Goal: Find specific page/section: Find specific page/section

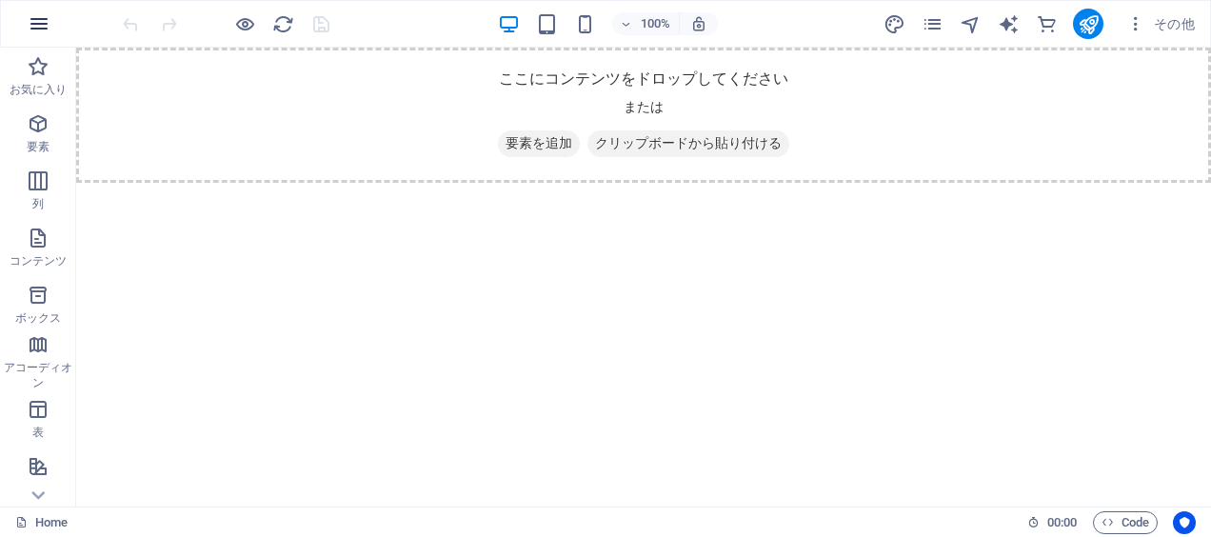
click at [37, 32] on icon "button" at bounding box center [39, 23] width 23 height 23
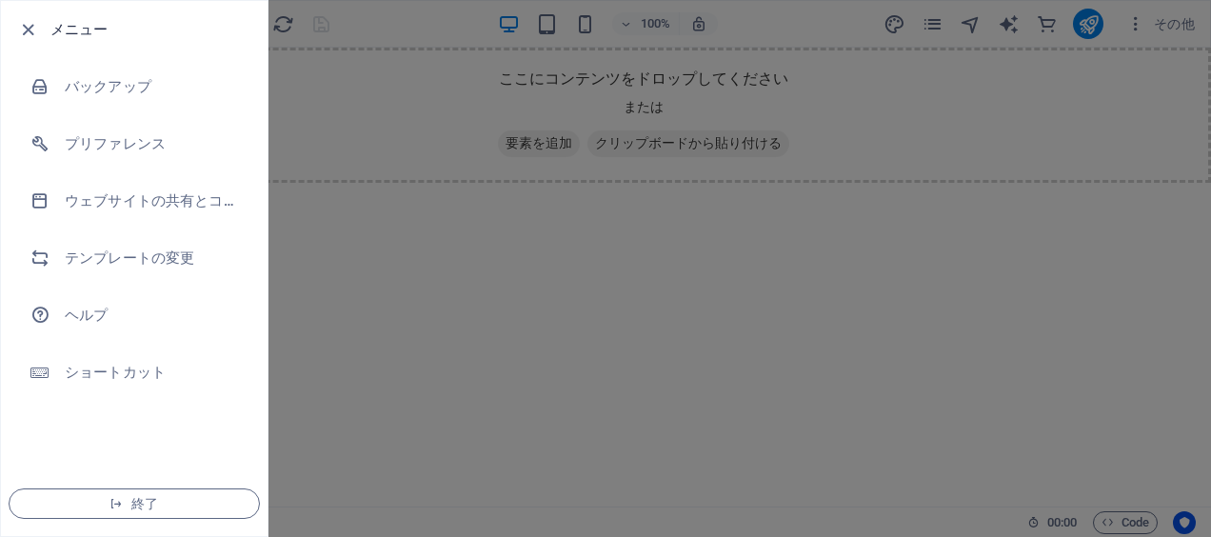
click at [132, 38] on h6 "メニュー" at bounding box center [151, 29] width 202 height 23
click at [38, 24] on icon "button" at bounding box center [28, 30] width 22 height 22
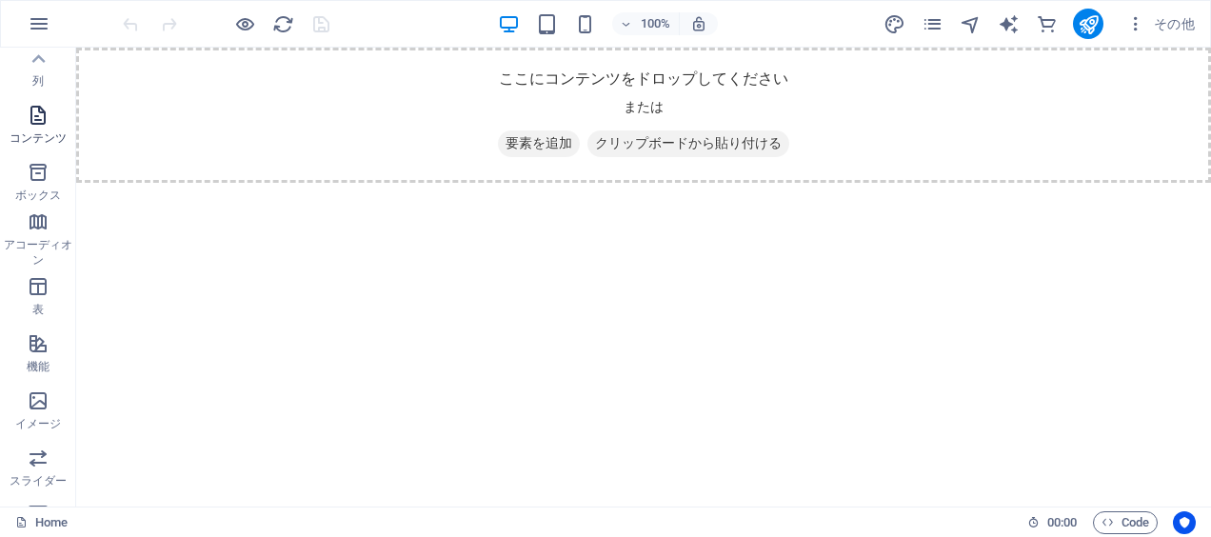
scroll to position [74, 0]
click at [44, 94] on button "列" at bounding box center [38, 116] width 76 height 57
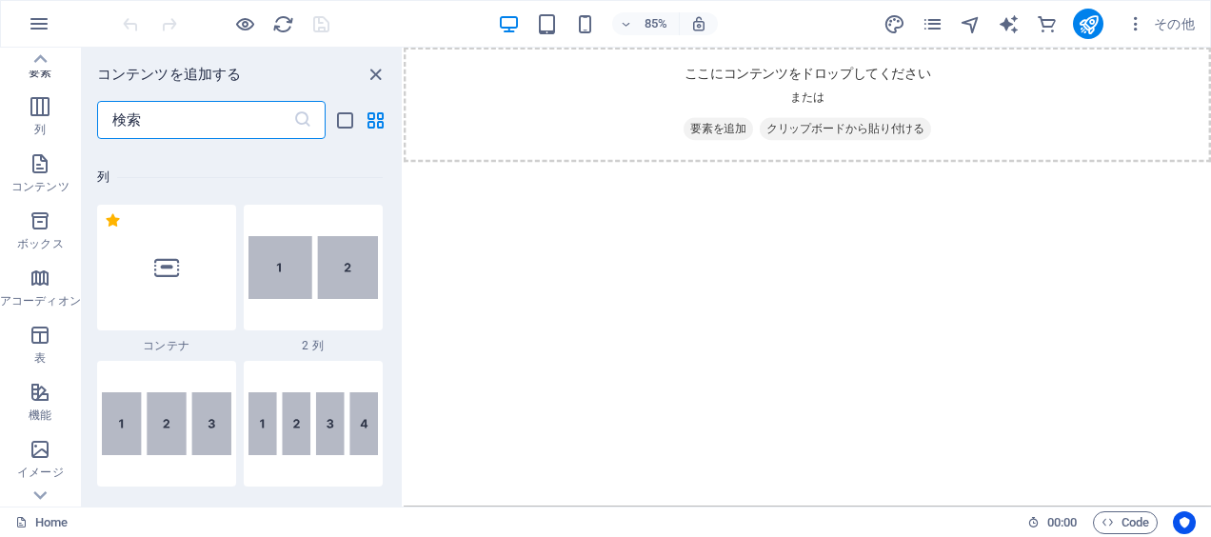
scroll to position [942, 0]
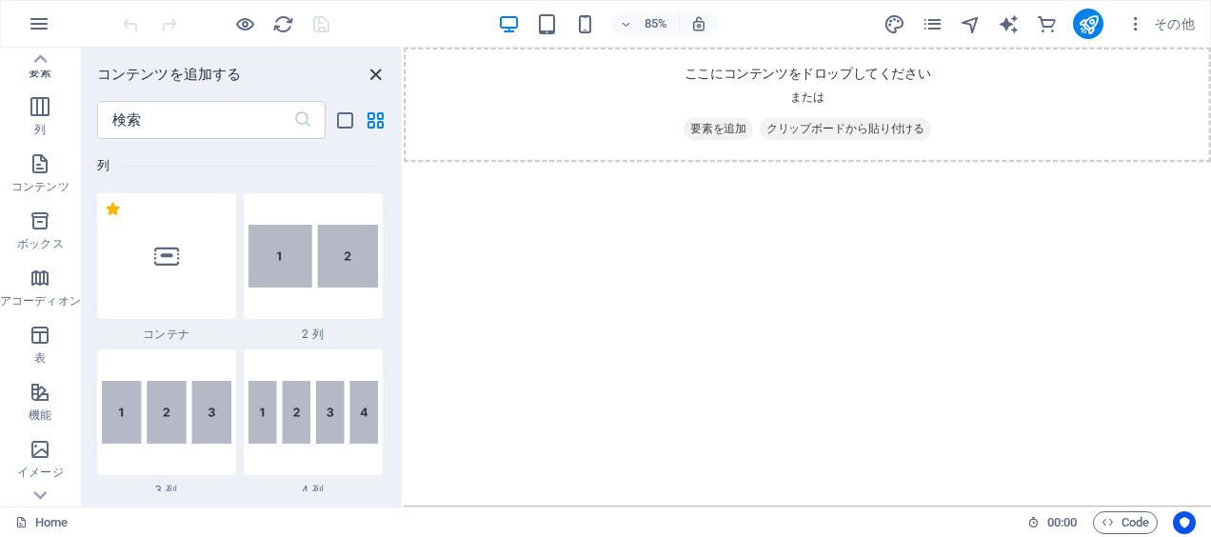
click at [373, 75] on icon "close panel" at bounding box center [375, 75] width 22 height 22
